Goal: Task Accomplishment & Management: Manage account settings

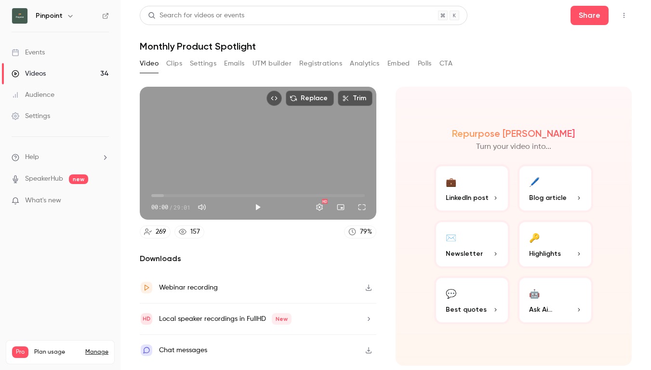
click at [76, 52] on link "Events" at bounding box center [60, 52] width 121 height 21
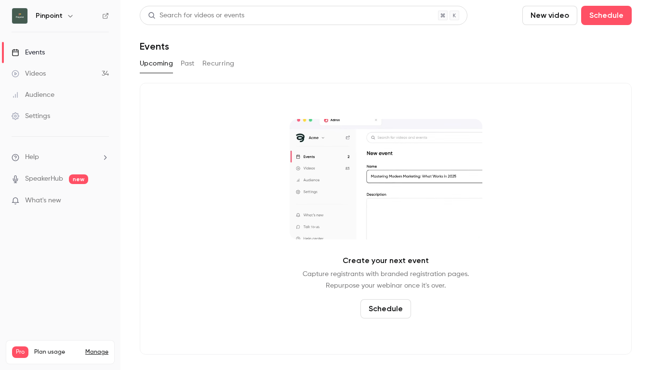
click at [191, 64] on button "Past" at bounding box center [188, 63] width 14 height 15
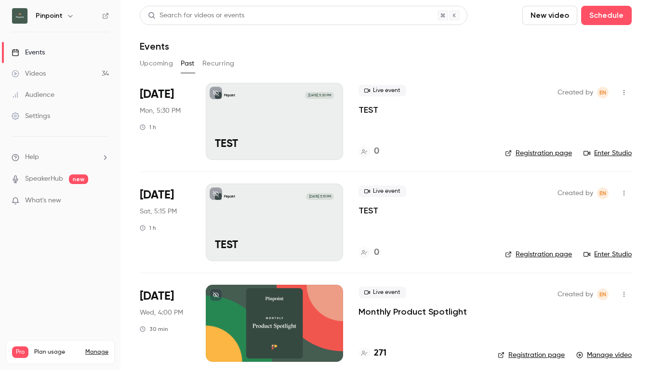
click at [290, 146] on p "TEST" at bounding box center [274, 144] width 119 height 13
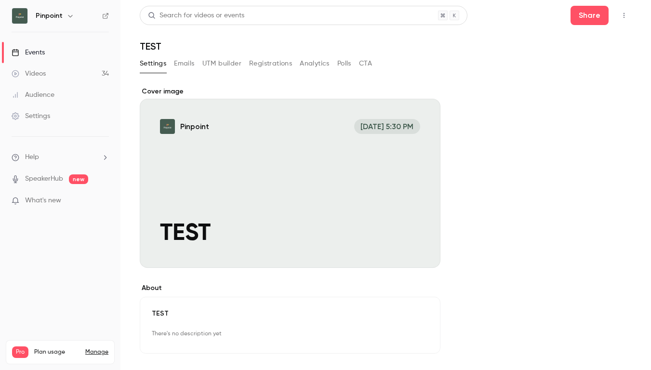
click at [268, 67] on button "Registrations" at bounding box center [270, 63] width 43 height 15
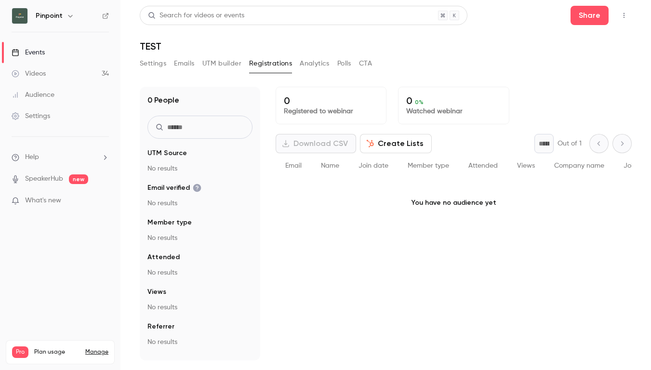
click at [163, 65] on button "Settings" at bounding box center [153, 63] width 27 height 15
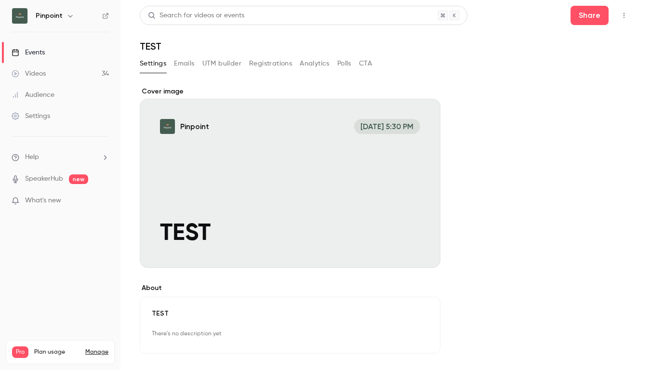
click at [196, 66] on div "Settings Emails UTM builder Registrations Analytics Polls CTA" at bounding box center [256, 63] width 232 height 15
click at [191, 66] on button "Emails" at bounding box center [184, 63] width 20 height 15
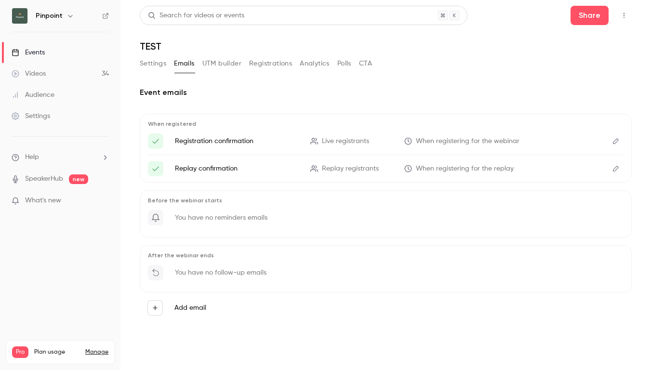
click at [213, 64] on button "UTM builder" at bounding box center [221, 63] width 39 height 15
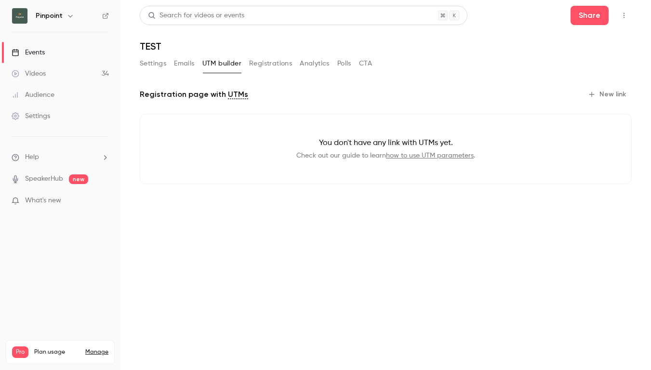
click at [272, 60] on button "Registrations" at bounding box center [270, 63] width 43 height 15
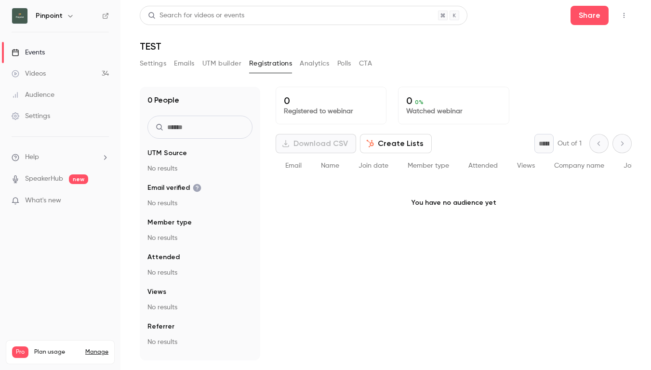
click at [321, 64] on button "Analytics" at bounding box center [315, 63] width 30 height 15
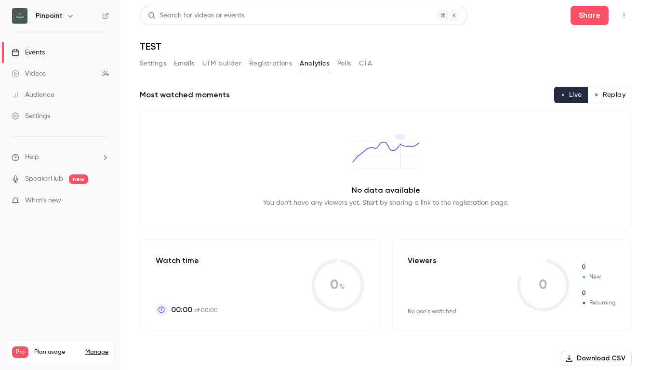
click at [343, 62] on button "Polls" at bounding box center [344, 63] width 14 height 15
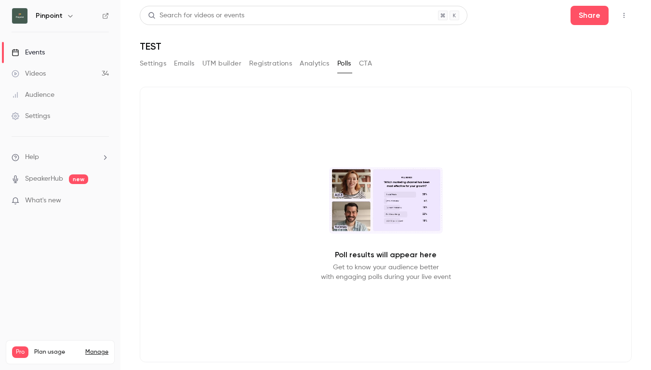
click at [372, 68] on button "CTA" at bounding box center [365, 63] width 13 height 15
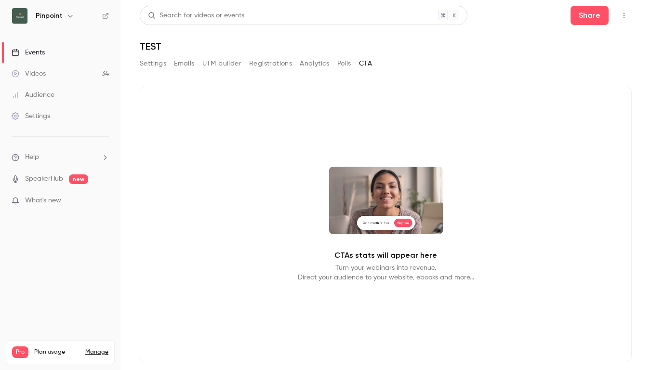
click at [625, 16] on icon "button" at bounding box center [624, 15] width 8 height 7
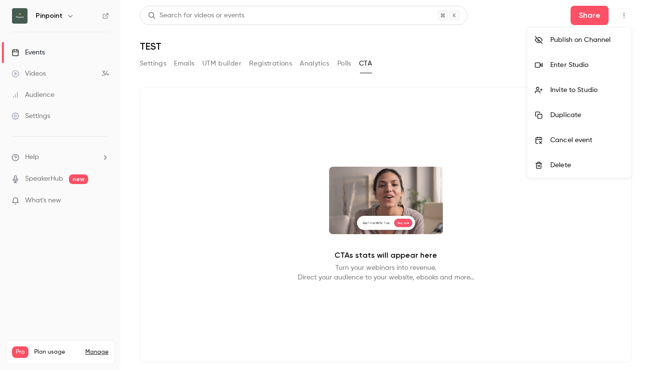
click at [488, 38] on div at bounding box center [325, 185] width 651 height 370
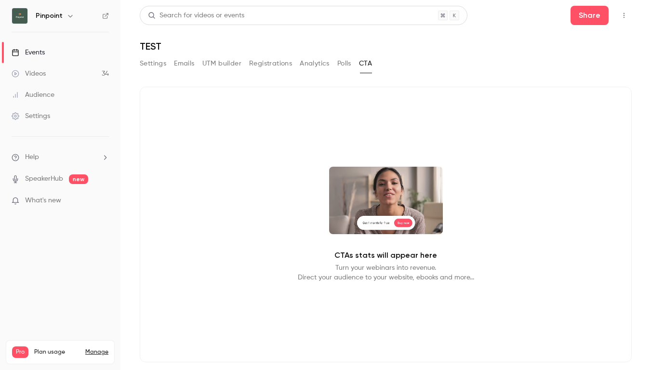
click at [50, 119] on div "Settings" at bounding box center [31, 116] width 39 height 10
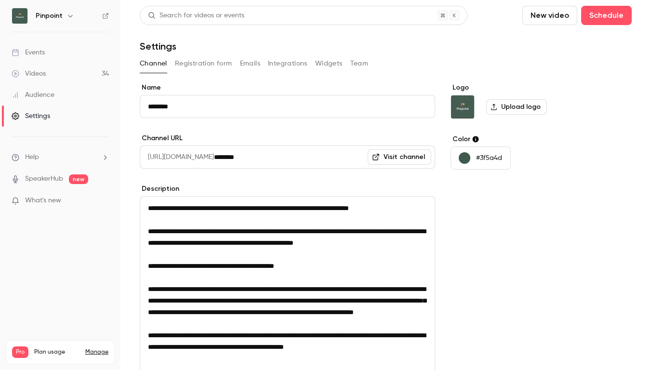
click at [201, 64] on button "Registration form" at bounding box center [203, 63] width 57 height 15
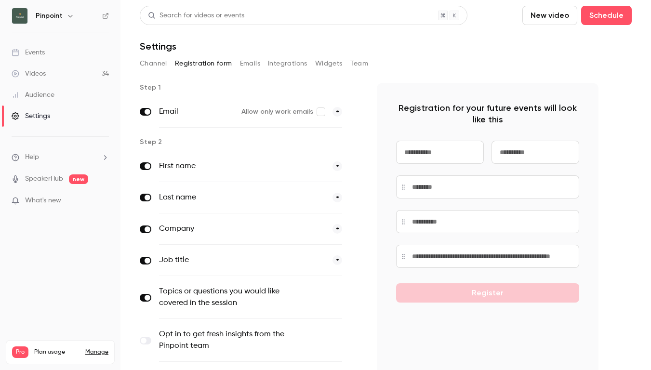
click at [43, 51] on div "Events" at bounding box center [28, 53] width 33 height 10
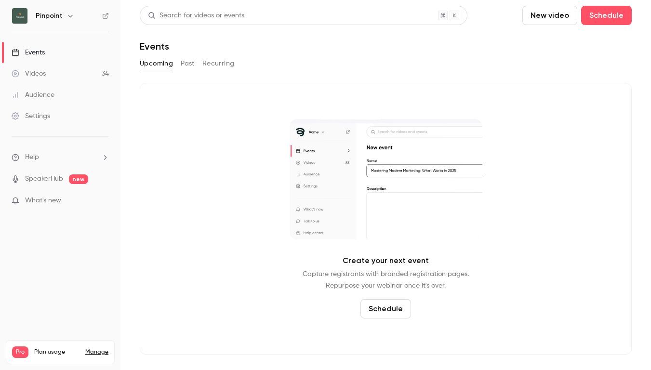
click at [186, 65] on button "Past" at bounding box center [188, 63] width 14 height 15
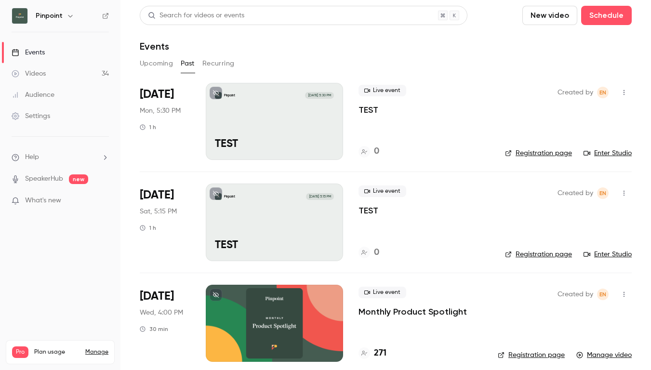
click at [519, 150] on link "Registration page" at bounding box center [538, 153] width 67 height 10
click at [379, 315] on p "Monthly Product Spotlight" at bounding box center [413, 312] width 108 height 12
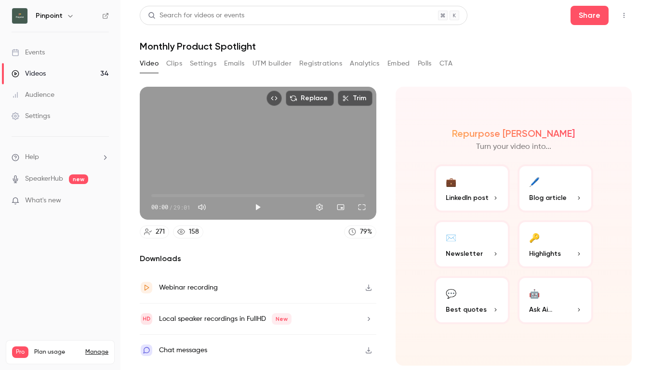
click at [63, 52] on link "Events" at bounding box center [60, 52] width 121 height 21
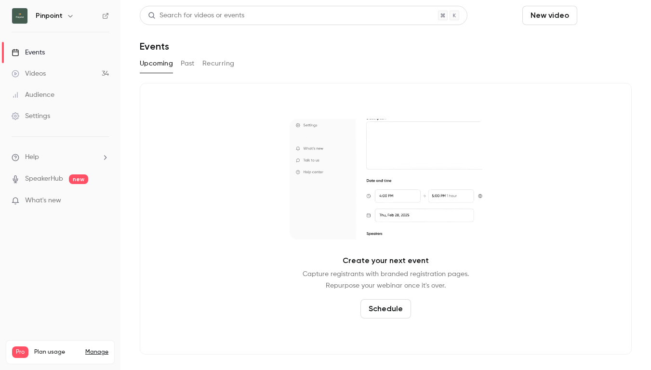
click at [598, 14] on button "Schedule" at bounding box center [606, 15] width 51 height 19
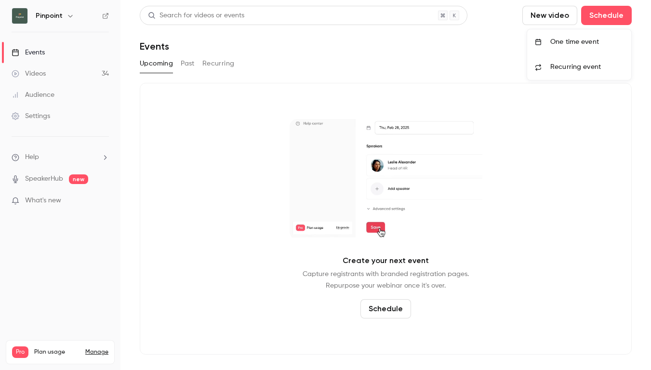
click at [591, 40] on div "One time event" at bounding box center [586, 42] width 73 height 10
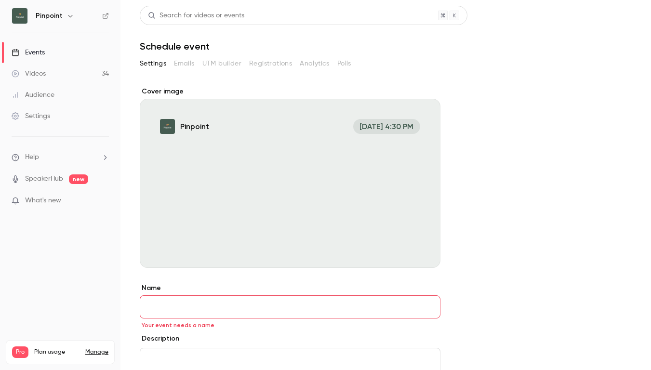
click at [56, 115] on link "Settings" at bounding box center [60, 116] width 121 height 21
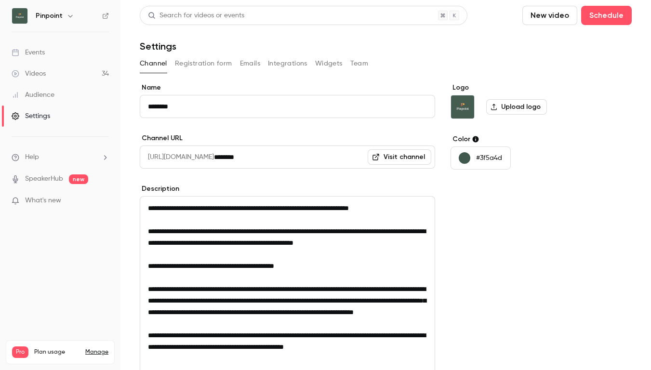
click at [67, 54] on link "Events" at bounding box center [60, 52] width 121 height 21
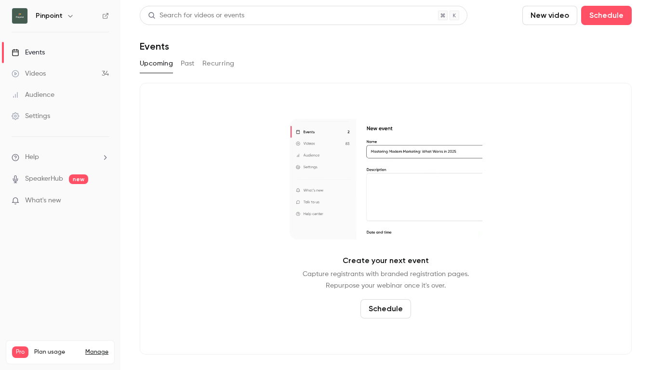
click at [191, 60] on button "Past" at bounding box center [188, 63] width 14 height 15
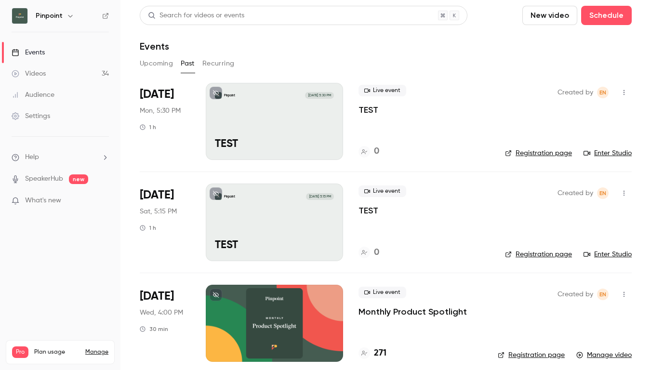
click at [326, 112] on div "Pinpoint [DATE] 5:30 PM TEST" at bounding box center [274, 121] width 137 height 77
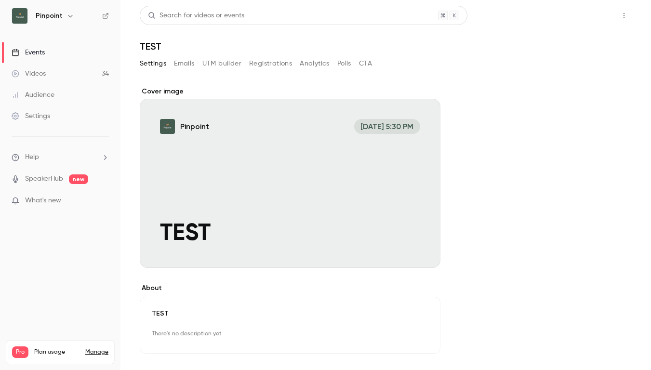
click at [596, 22] on button "Share" at bounding box center [590, 15] width 38 height 19
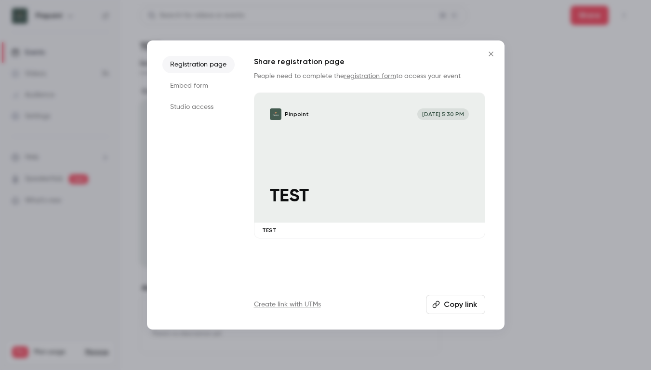
click at [202, 88] on li "Embed form" at bounding box center [198, 85] width 72 height 17
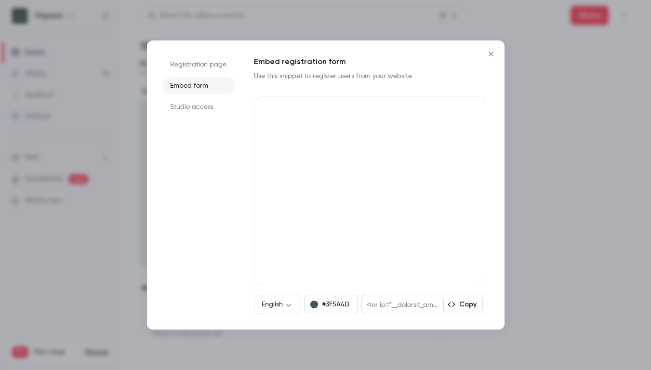
click at [220, 70] on li "Registration page" at bounding box center [198, 64] width 72 height 17
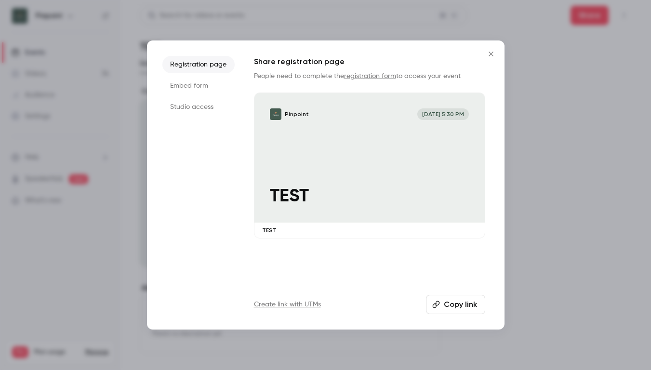
click at [383, 75] on link "registration form" at bounding box center [370, 76] width 52 height 7
